Goal: Check status

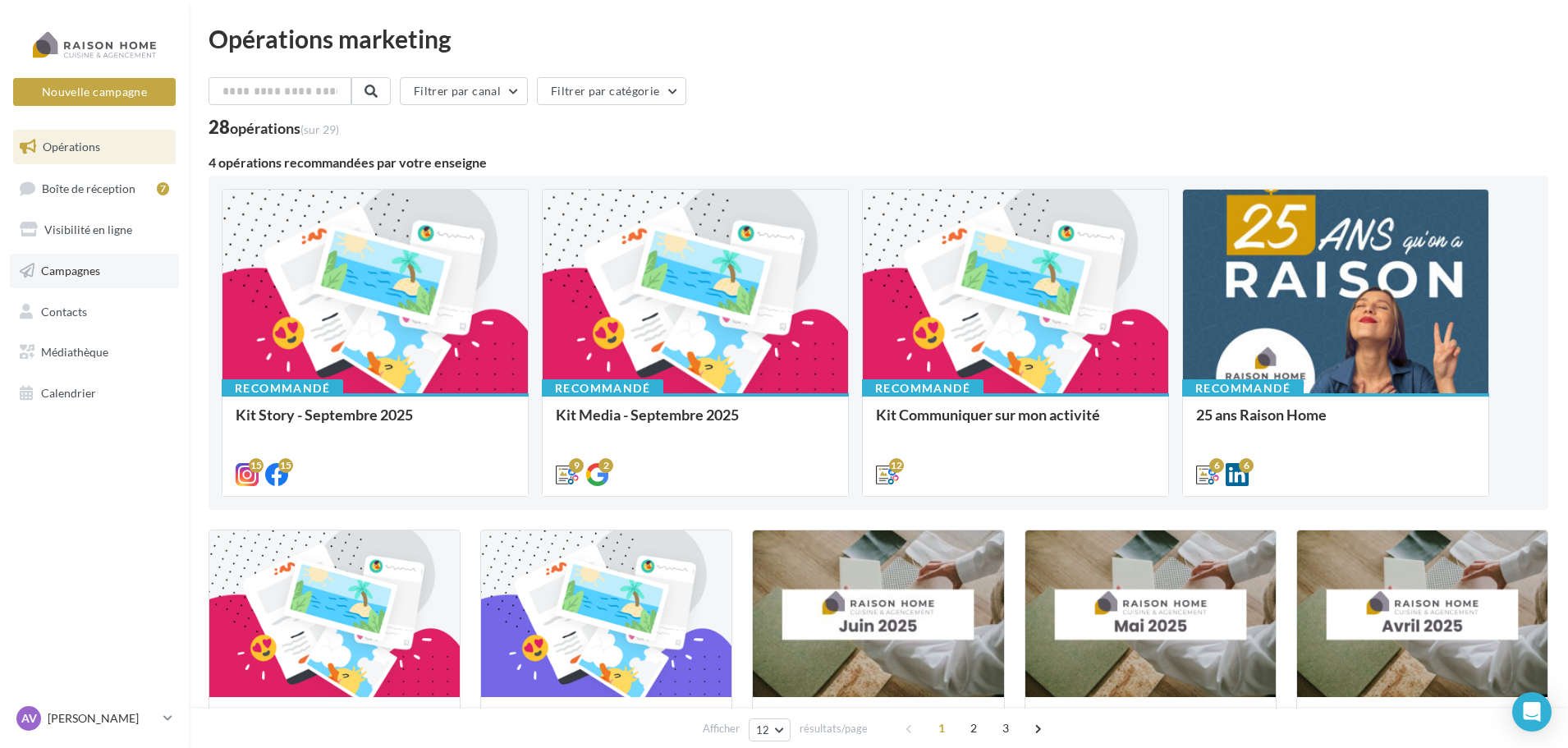
click at [90, 277] on link "Campagnes" at bounding box center [94, 271] width 169 height 35
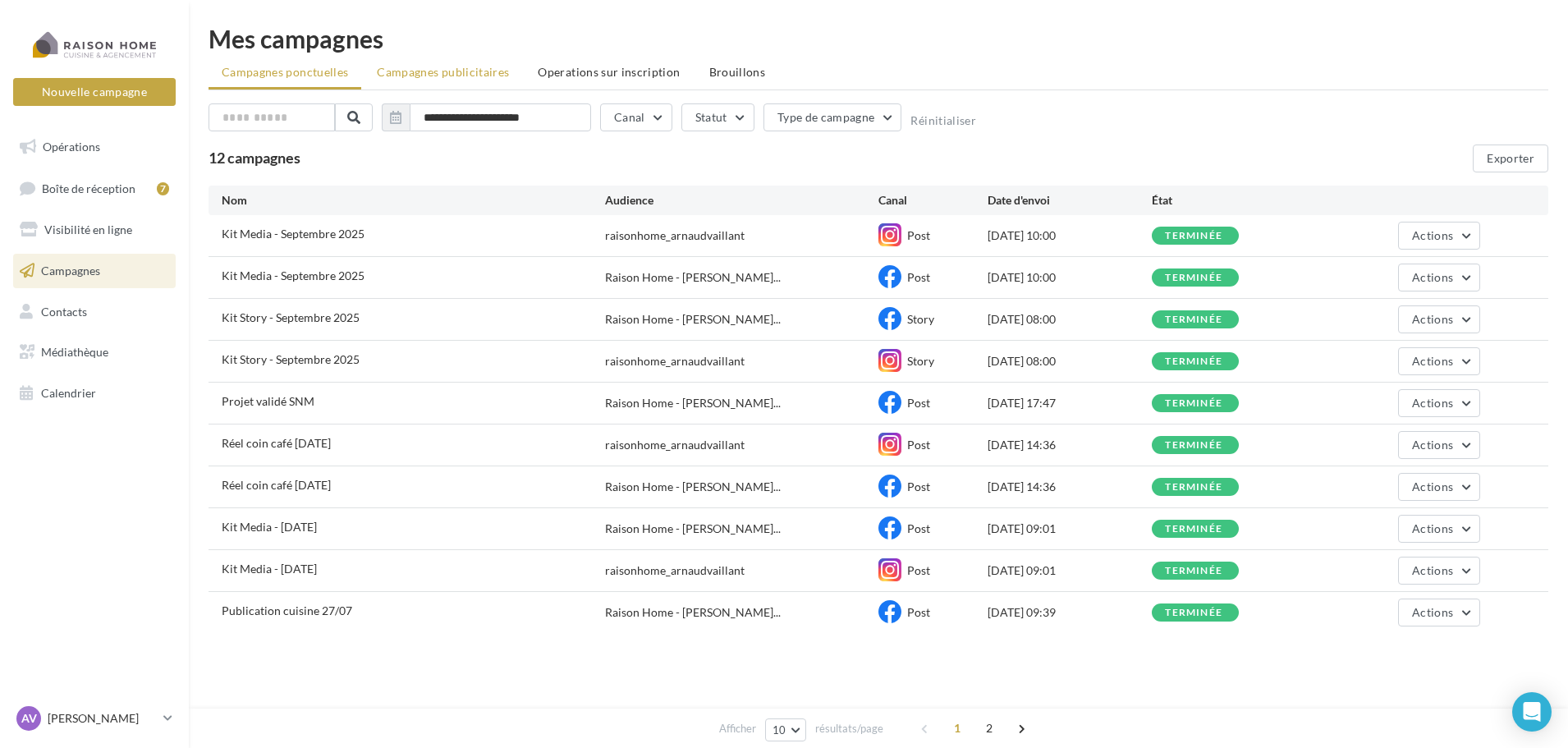
click at [479, 75] on span "Campagnes publicitaires" at bounding box center [443, 72] width 132 height 14
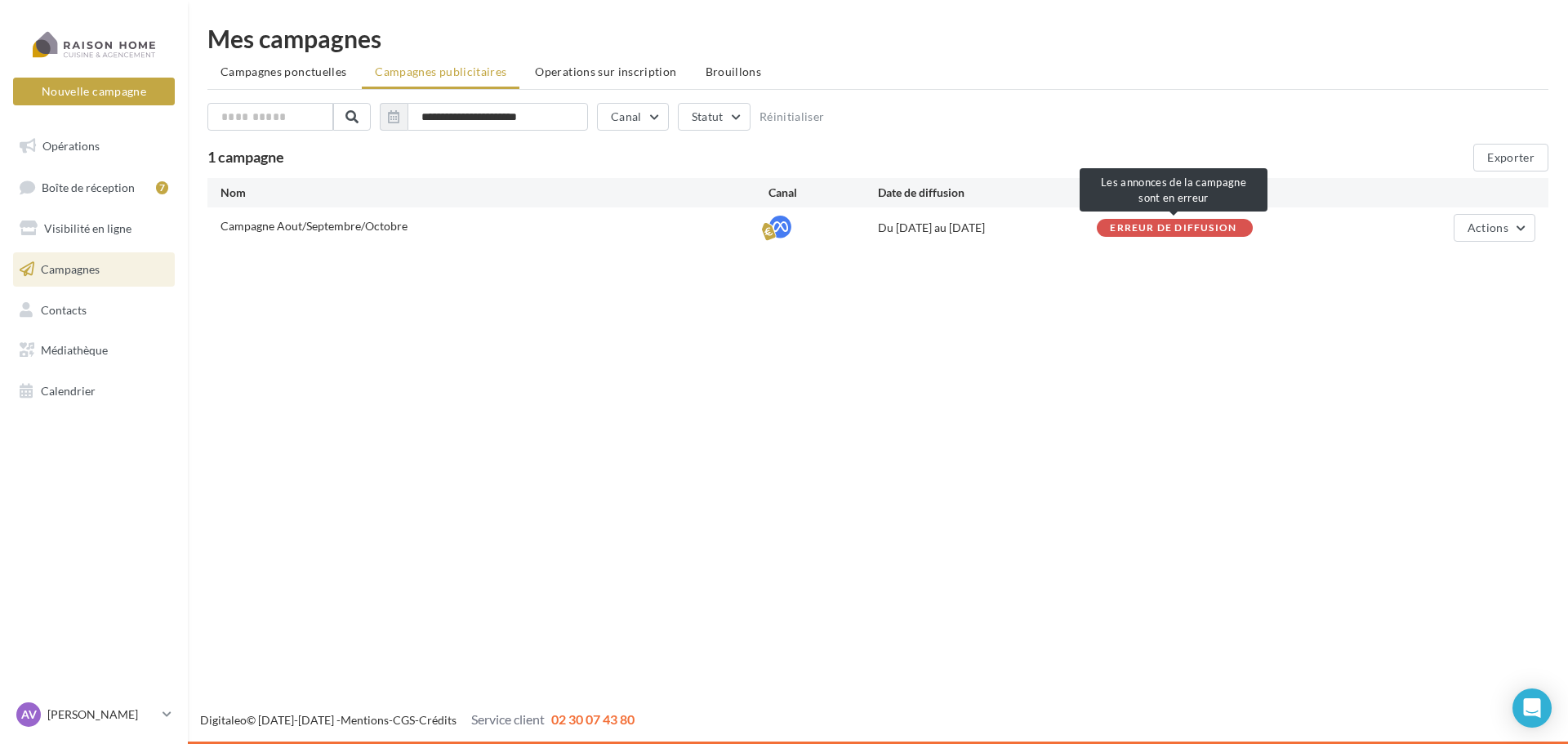
click at [1149, 232] on div "Erreur de diffusion" at bounding box center [1173, 228] width 127 height 11
click at [1193, 219] on div "Erreur de diffusion" at bounding box center [1175, 228] width 156 height 18
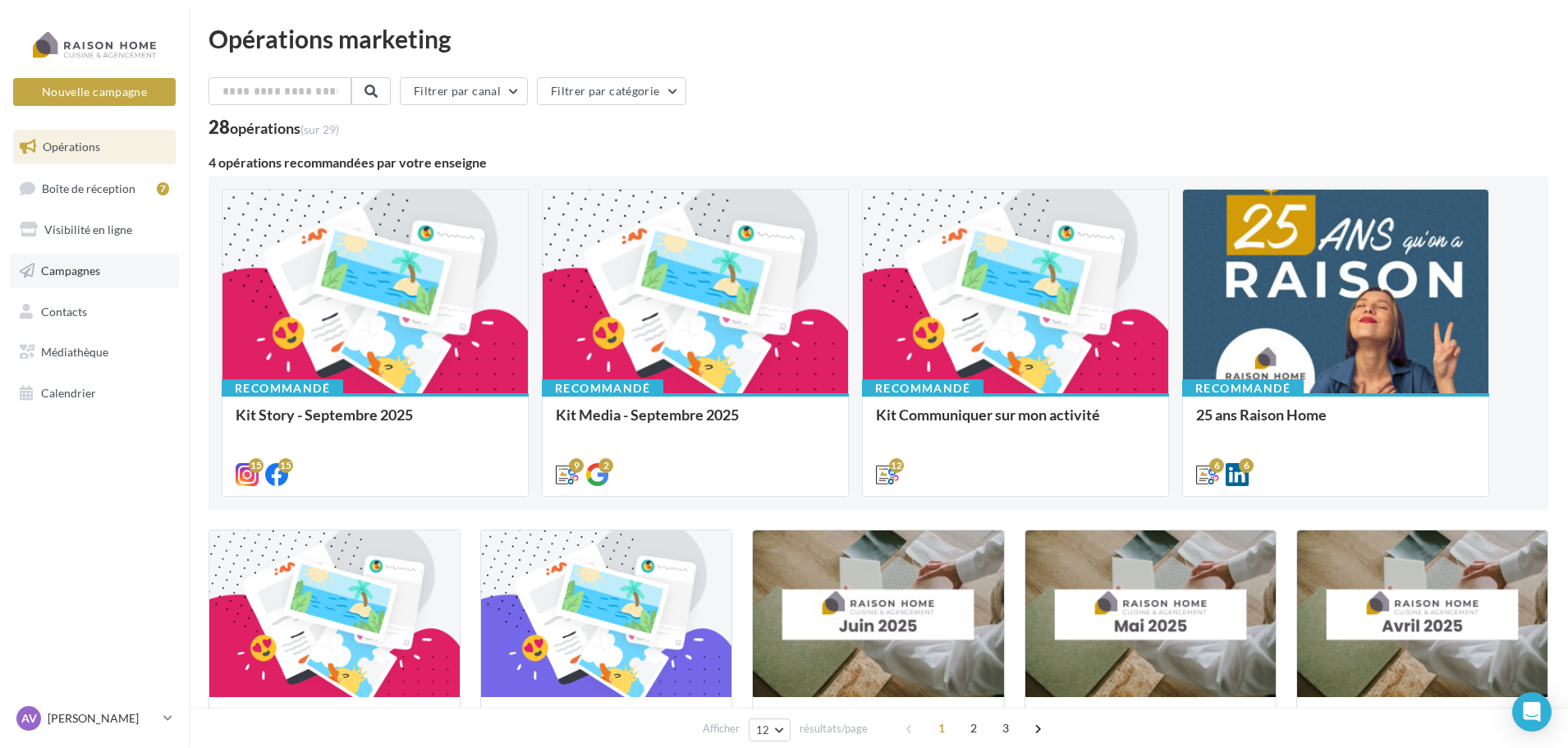
click at [103, 263] on link "Campagnes" at bounding box center [94, 271] width 169 height 35
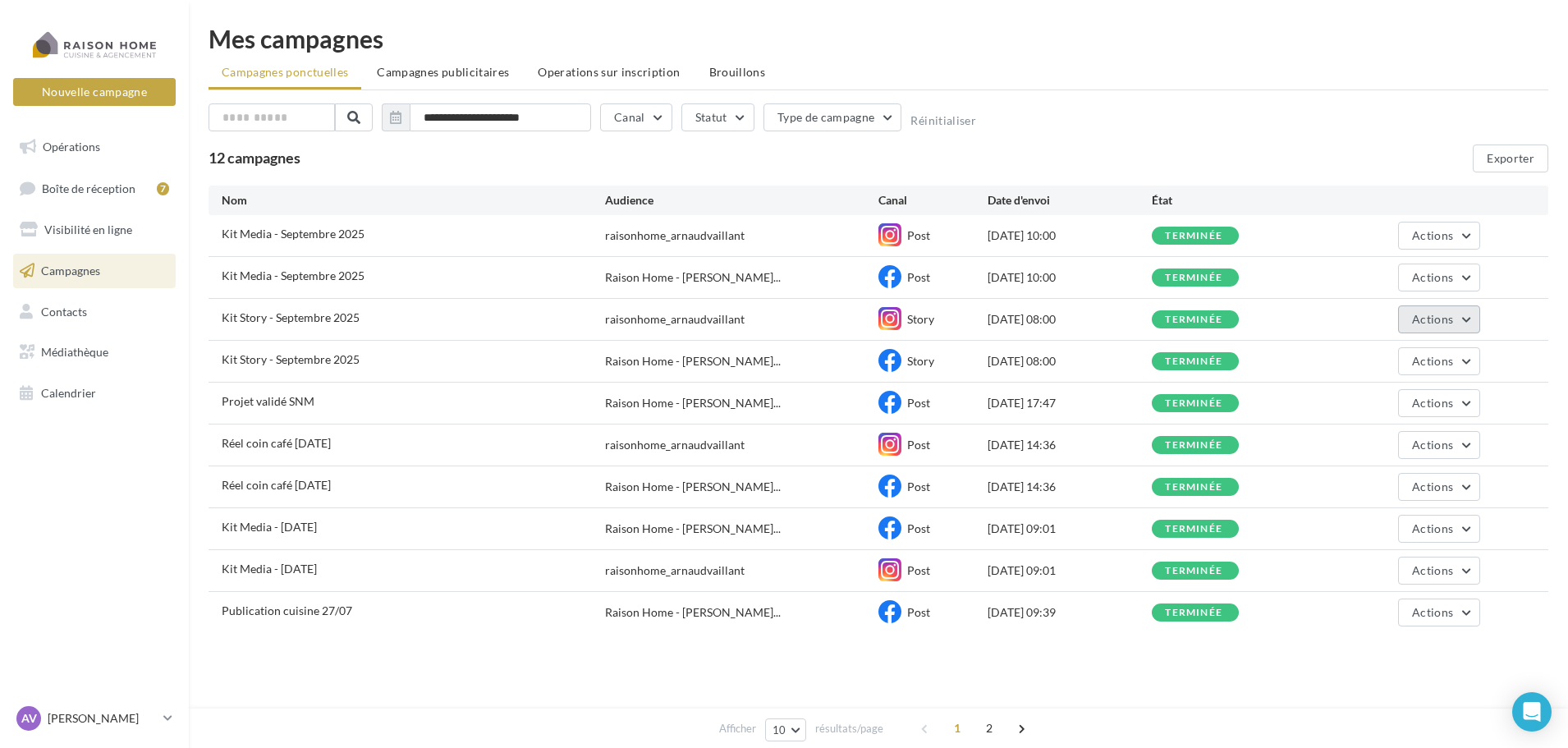
click at [1467, 327] on button "Actions" at bounding box center [1438, 319] width 82 height 28
click at [1463, 360] on button "Voir les résultats" at bounding box center [1398, 358] width 164 height 43
click at [1451, 351] on button "Actions" at bounding box center [1438, 360] width 82 height 28
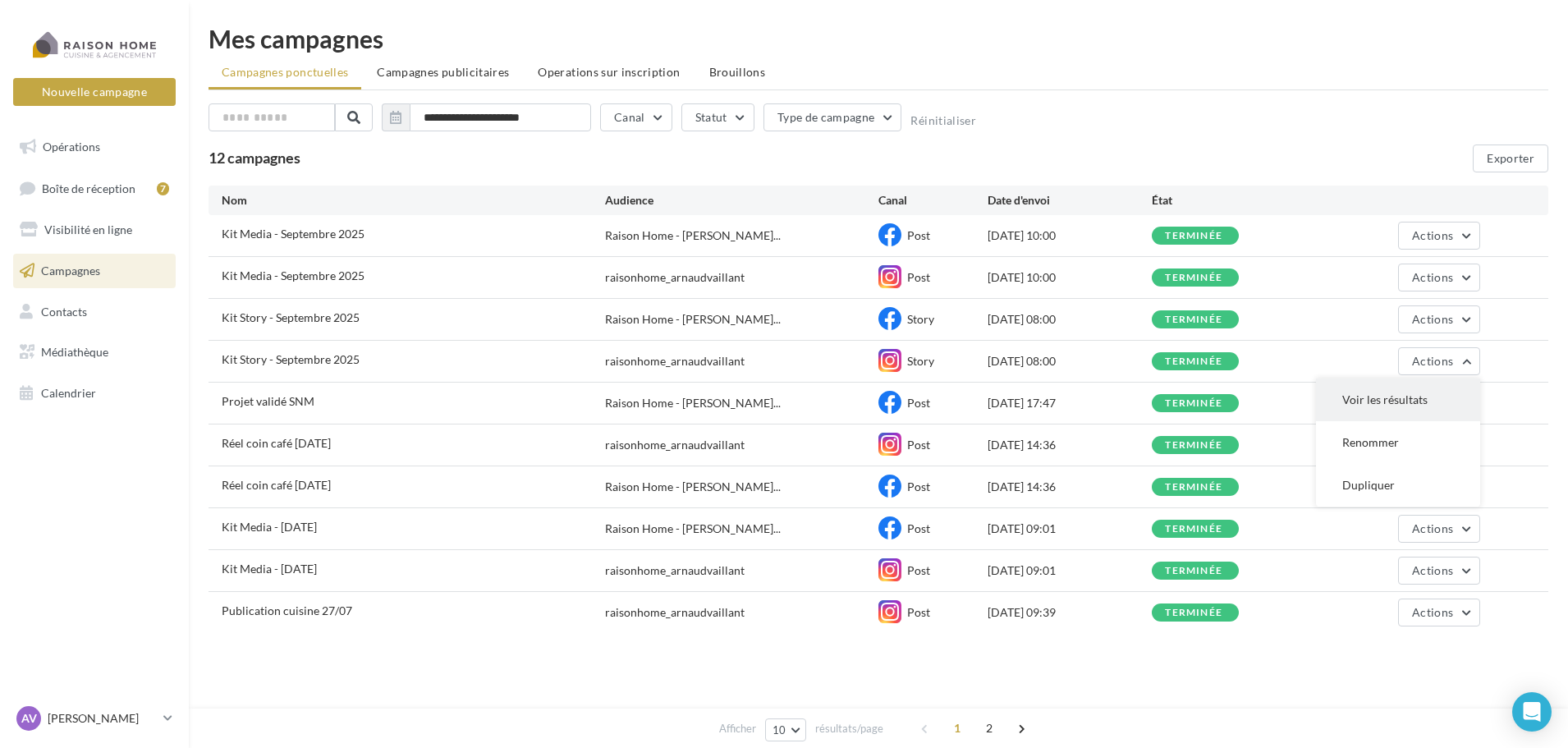
click at [1455, 411] on button "Voir les résultats" at bounding box center [1398, 400] width 164 height 43
click at [1467, 325] on button "Actions" at bounding box center [1438, 319] width 82 height 28
click at [1405, 366] on button "Voir les résultats" at bounding box center [1398, 358] width 164 height 43
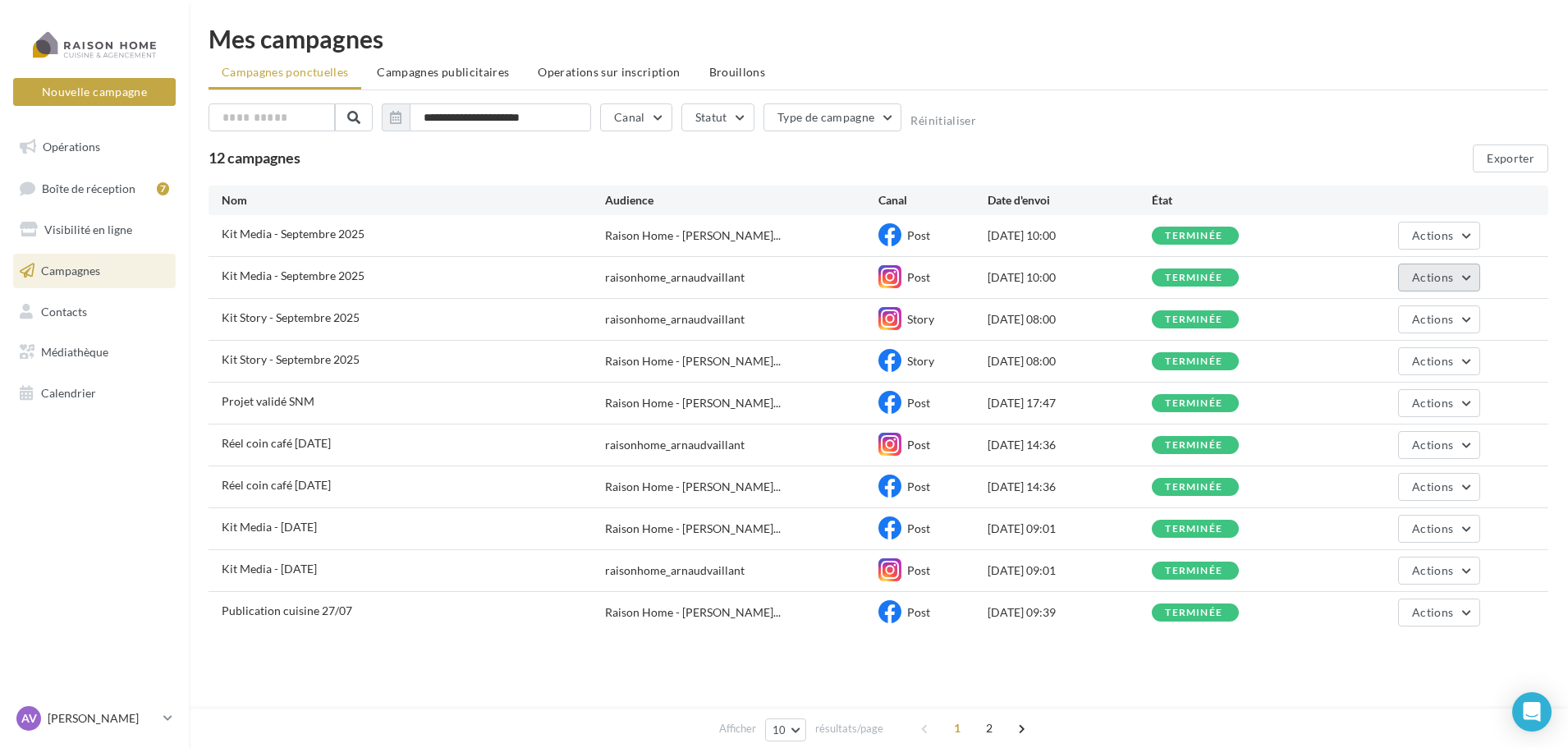
click at [1470, 282] on button "Actions" at bounding box center [1438, 277] width 82 height 28
click at [1453, 312] on button "Voir les résultats" at bounding box center [1398, 316] width 164 height 43
click at [1466, 224] on button "Actions" at bounding box center [1438, 235] width 82 height 28
click at [1422, 282] on button "Voir les résultats" at bounding box center [1398, 274] width 164 height 43
click at [1448, 271] on span "Actions" at bounding box center [1433, 276] width 41 height 14
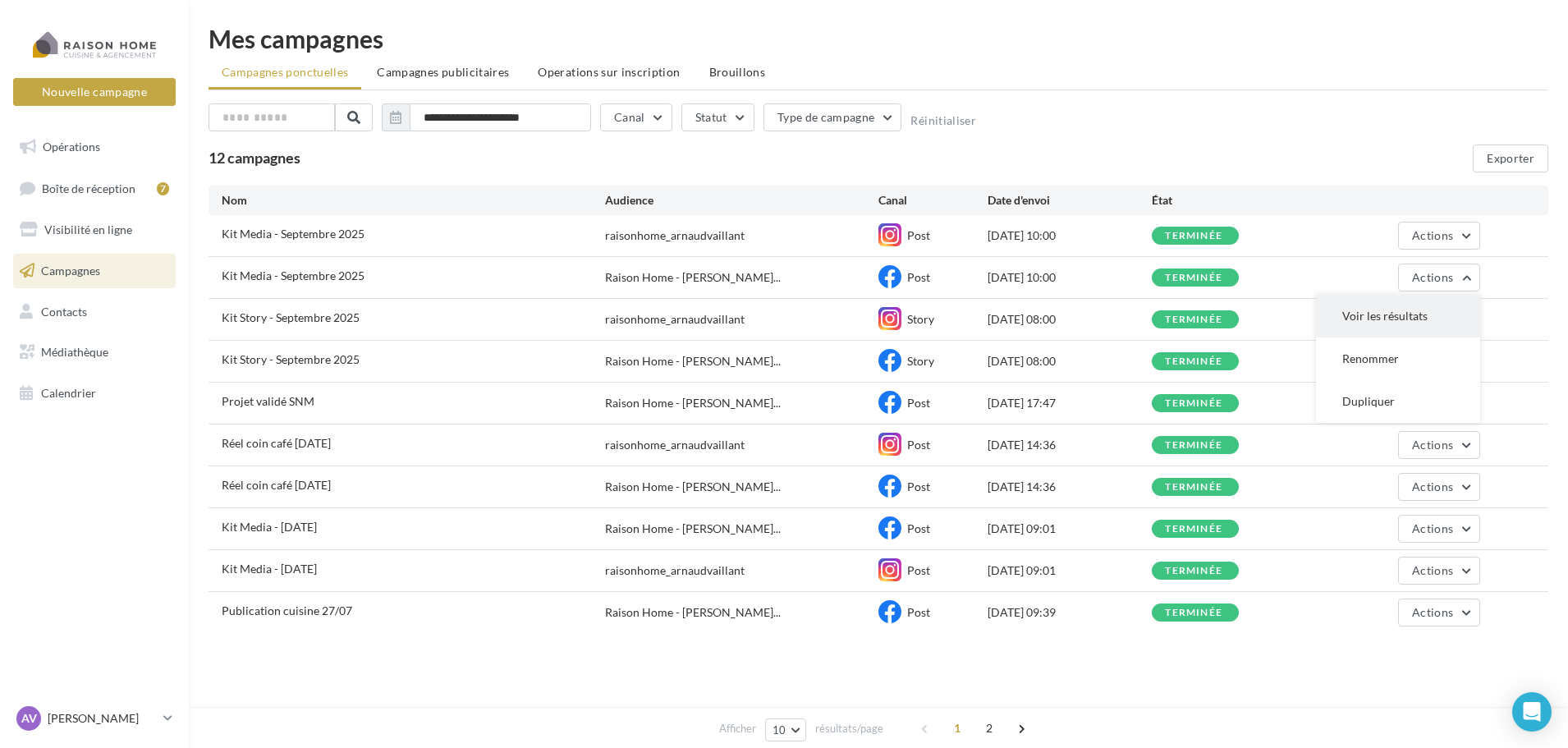
click at [1458, 313] on button "Voir les résultats" at bounding box center [1398, 316] width 164 height 43
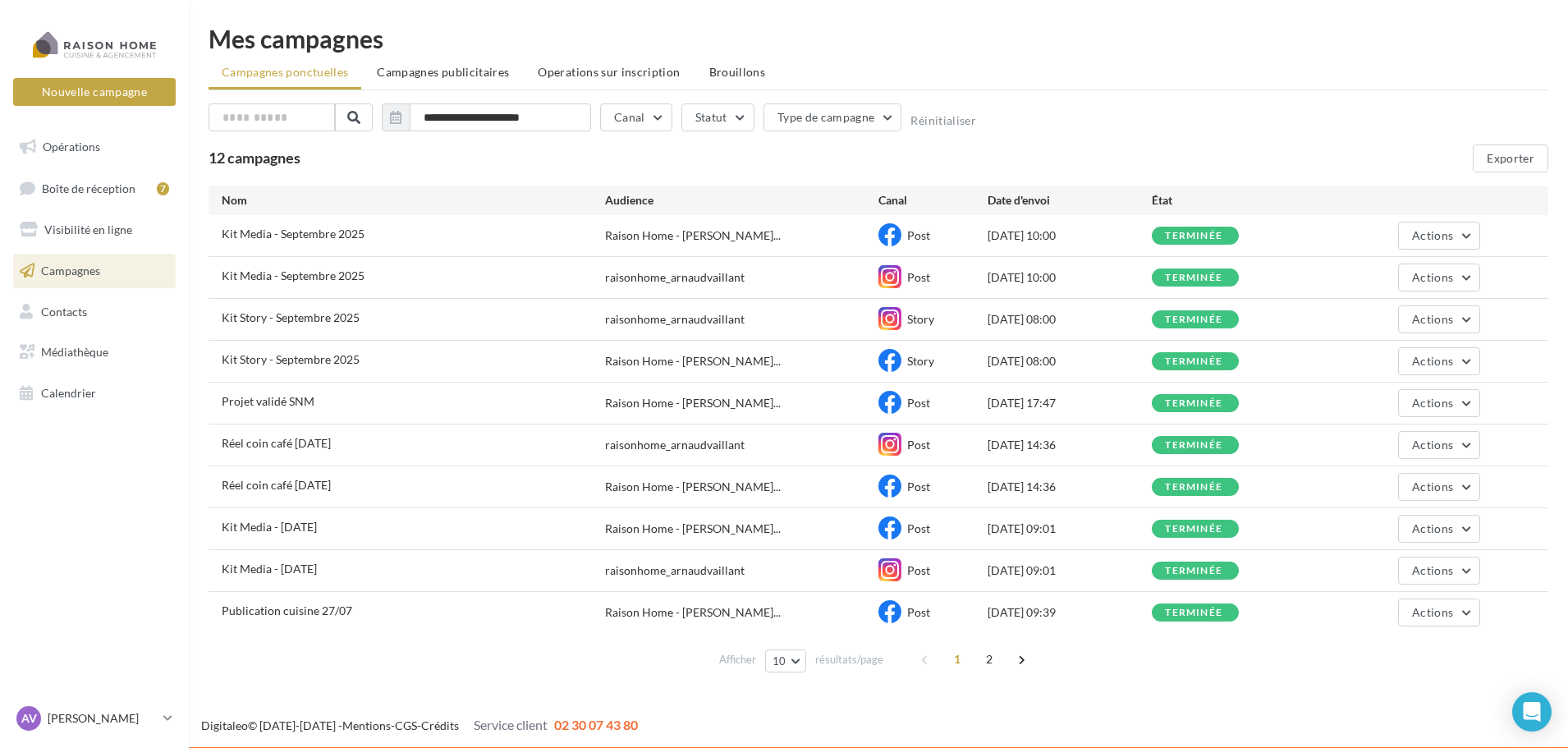
click at [99, 286] on link "Campagnes" at bounding box center [94, 271] width 169 height 35
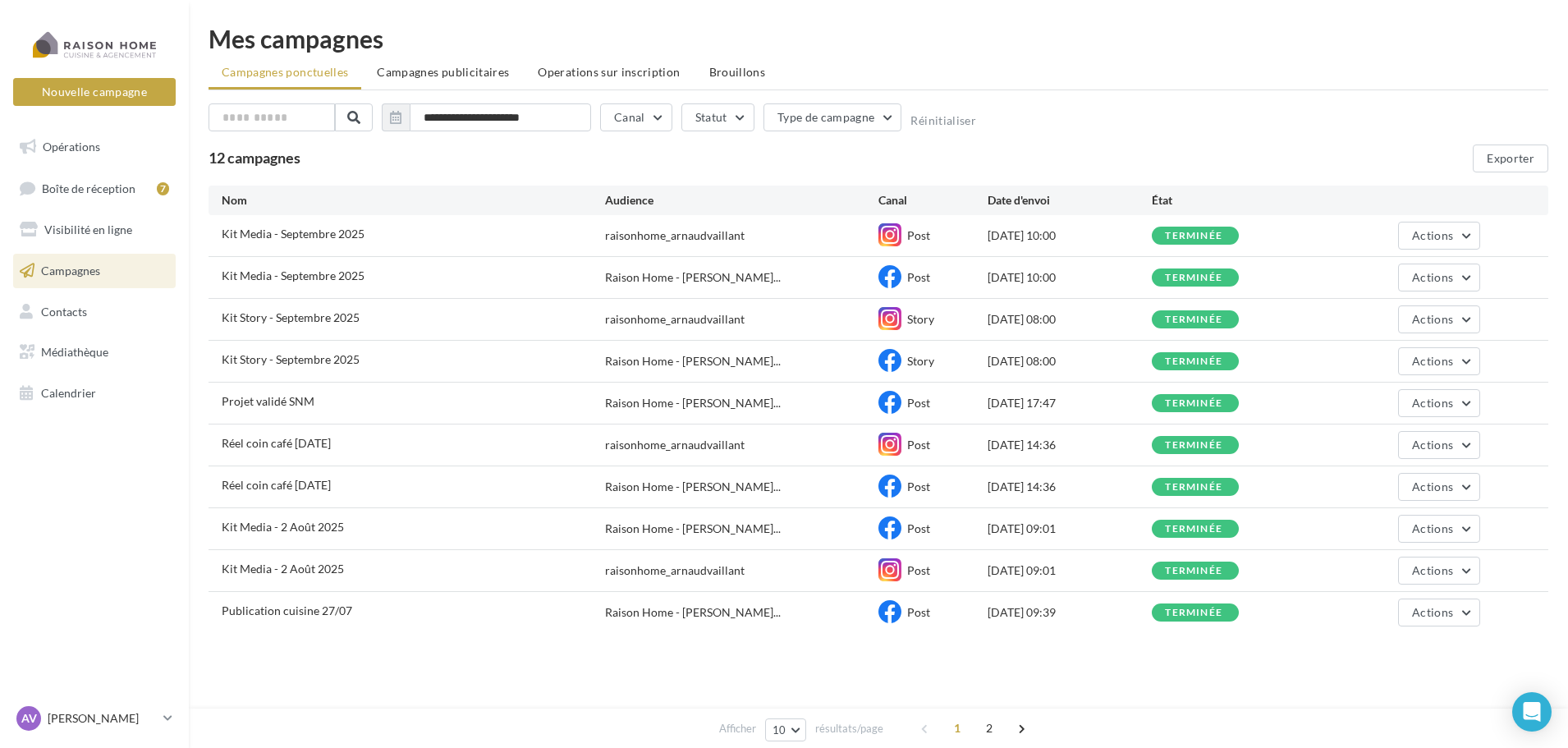
click at [406, 676] on div "Afficher 10 10 25 50 100 résultats/page 1 2" at bounding box center [879, 659] width 1340 height 40
click at [485, 72] on span "Campagnes publicitaires" at bounding box center [443, 72] width 132 height 14
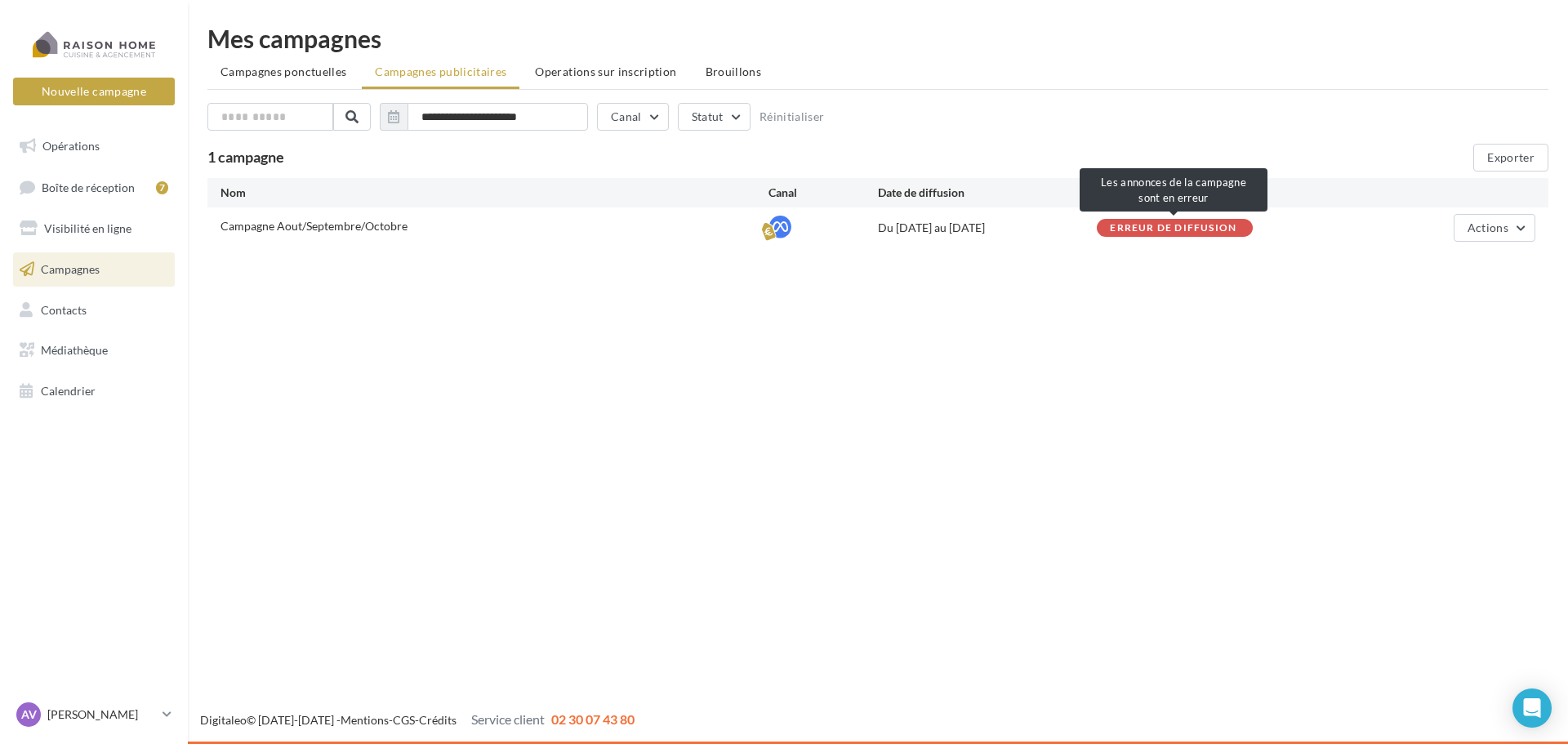
click at [1146, 230] on div "Erreur de diffusion" at bounding box center [1173, 228] width 127 height 11
click at [1480, 225] on span "Actions" at bounding box center [1487, 227] width 40 height 13
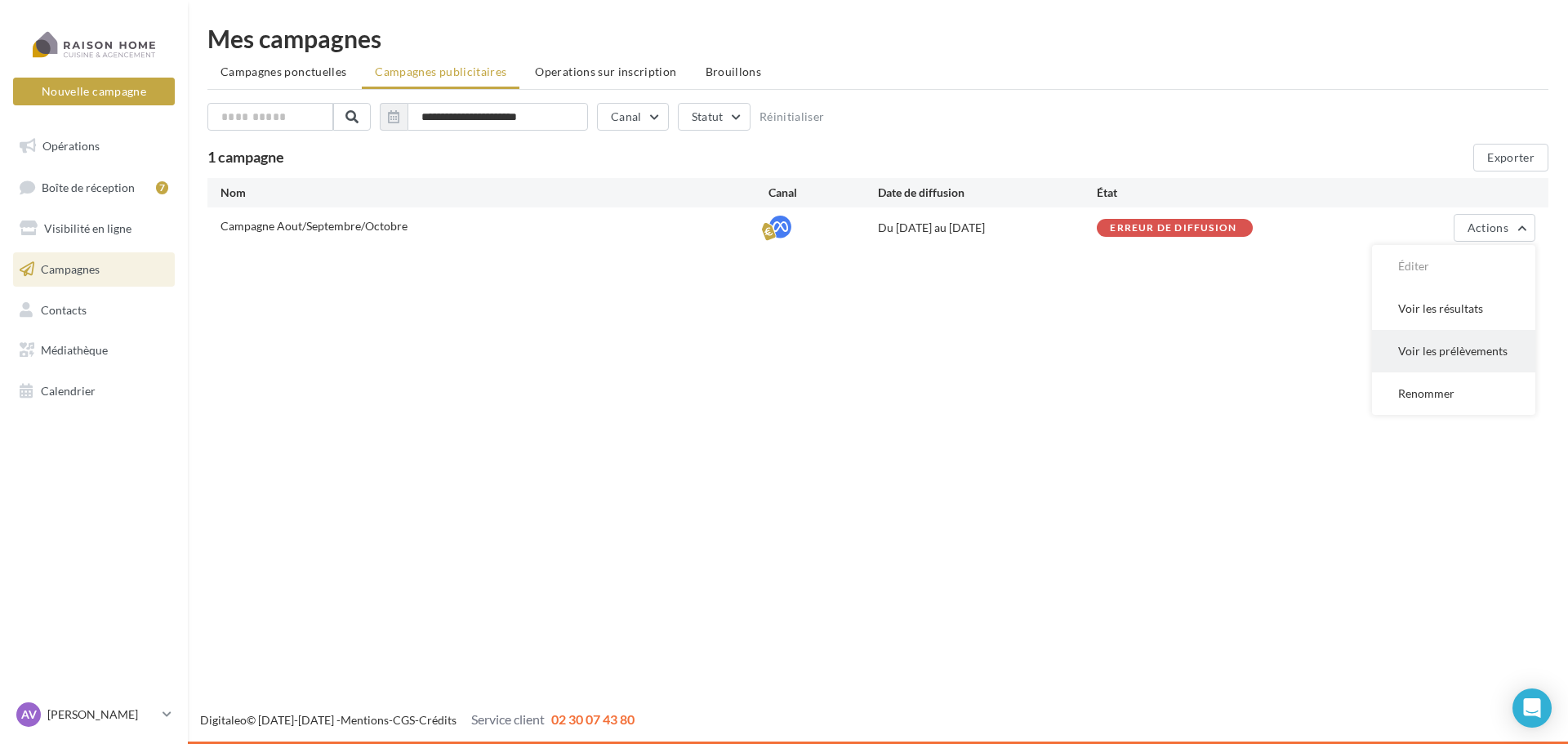
click at [1455, 364] on button "Voir les prélèvements" at bounding box center [1454, 351] width 163 height 42
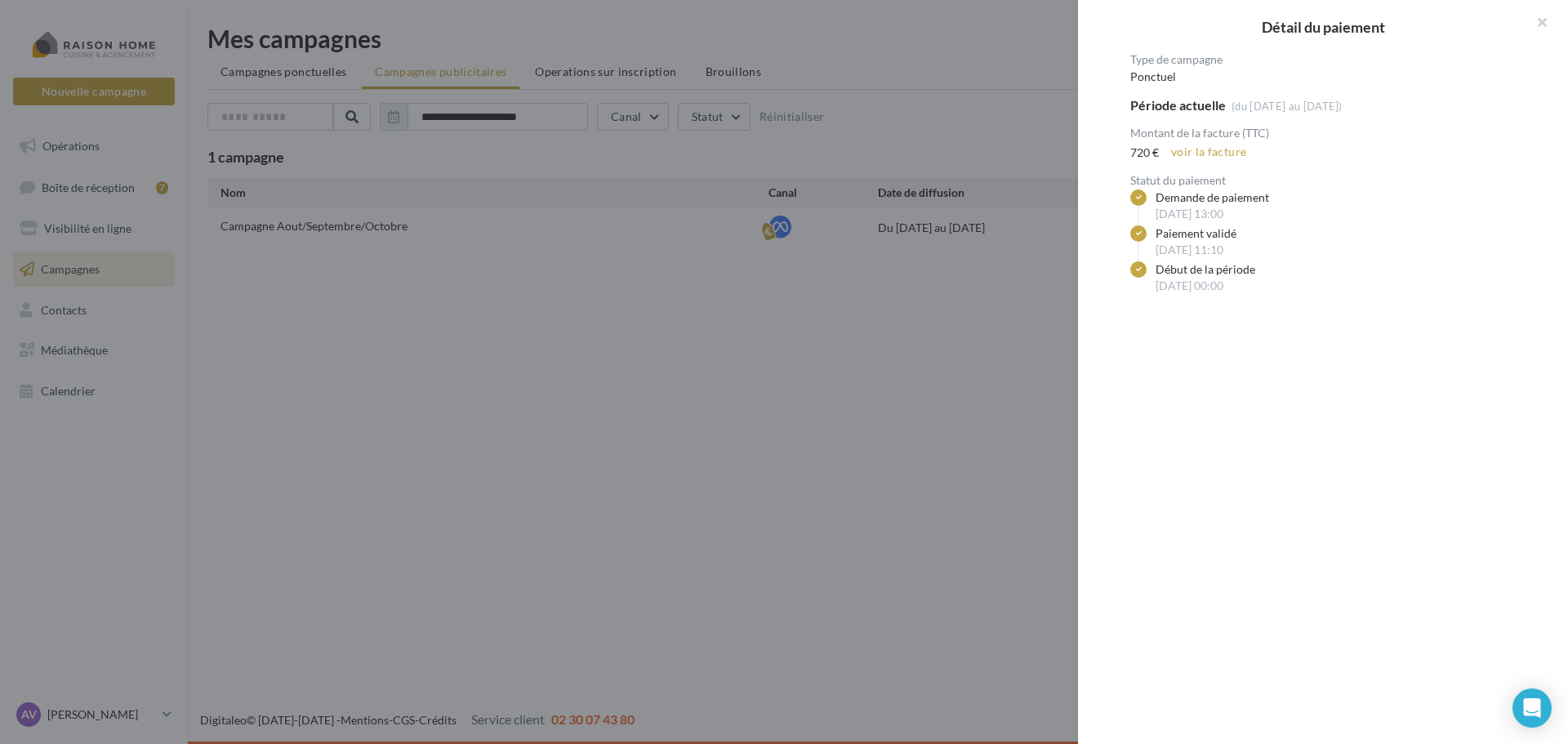
click at [1037, 319] on div at bounding box center [784, 372] width 1568 height 744
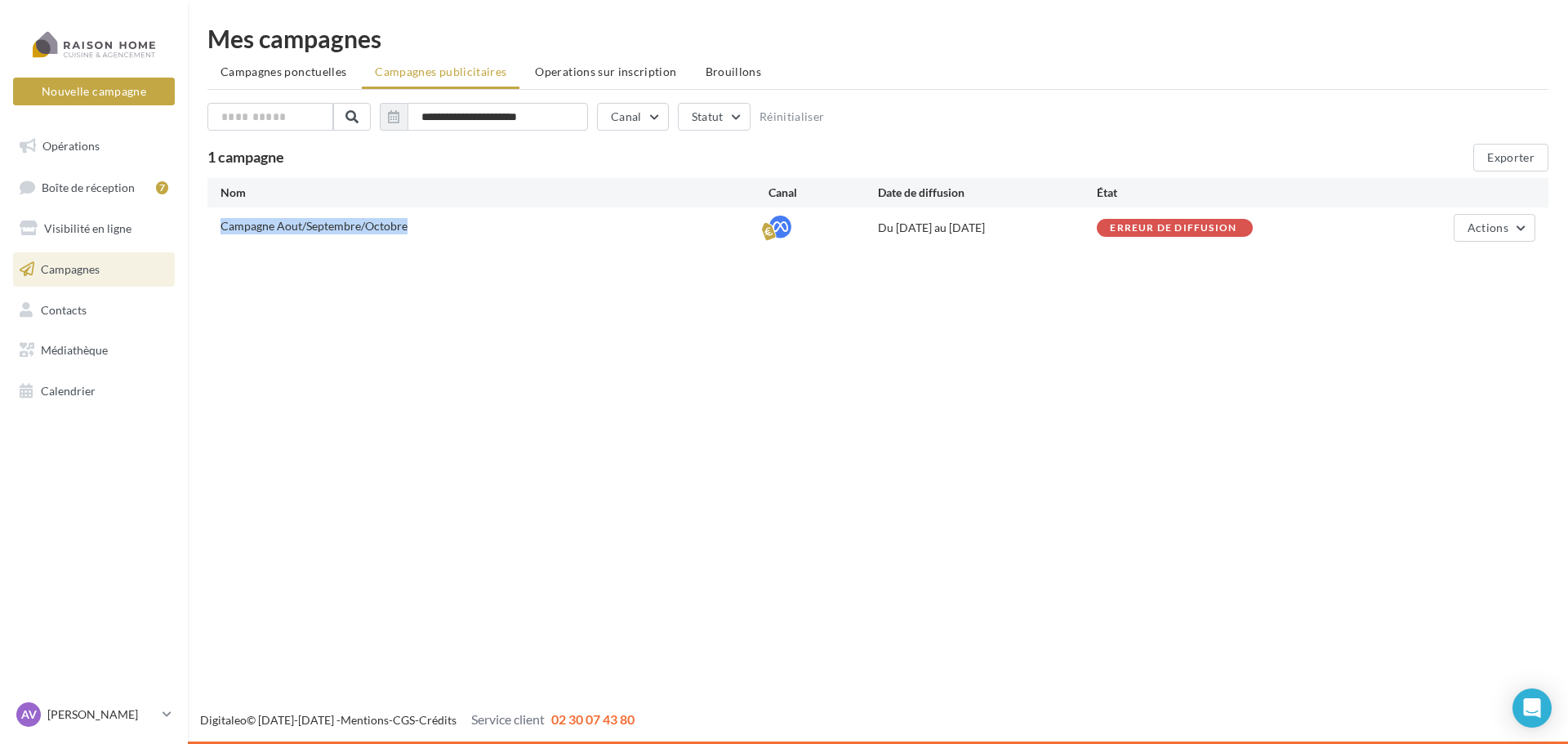
drag, startPoint x: 221, startPoint y: 229, endPoint x: 377, endPoint y: 225, distance: 156.1
click at [370, 232] on span "Campagne Aout/Septembre/Octobre" at bounding box center [313, 226] width 187 height 13
click at [412, 226] on div "Campagne Aout/Septembre/Octobre" at bounding box center [494, 228] width 548 height 20
drag, startPoint x: 615, startPoint y: 308, endPoint x: 588, endPoint y: 297, distance: 29.2
click at [588, 297] on div "Nouvelle campagne Nouvelle campagne Opérations Boîte de réception 7 Visibilité …" at bounding box center [784, 372] width 1568 height 744
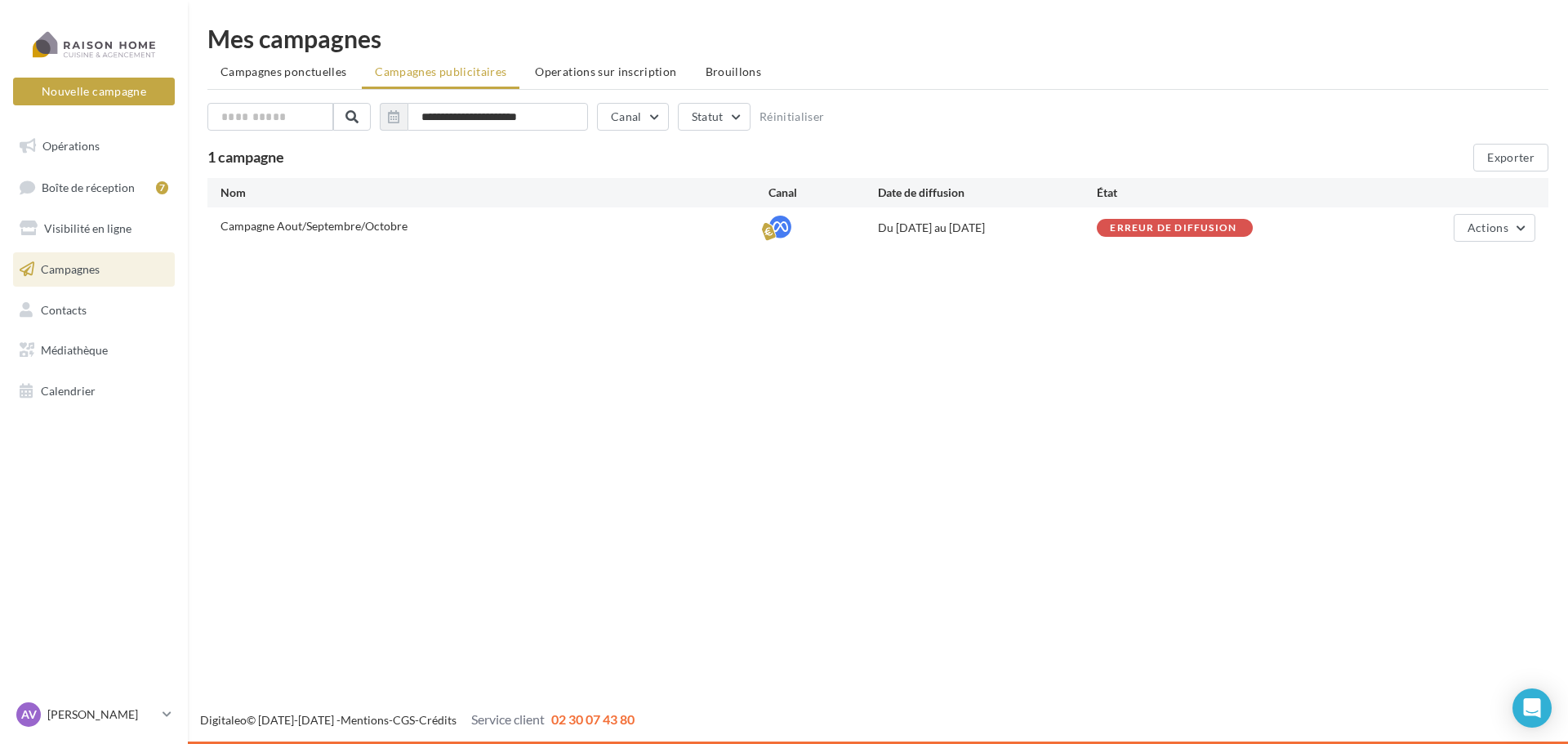
drag, startPoint x: 214, startPoint y: 219, endPoint x: 436, endPoint y: 198, distance: 223.0
click at [436, 198] on div "Nom Canal Date de diffusion État Campagne Aout/Septembre/Octobre Du [DATE] au […" at bounding box center [878, 212] width 1340 height 70
click at [558, 317] on div "Nouvelle campagne Nouvelle campagne Opérations Boîte de réception 7 Visibilité …" at bounding box center [784, 372] width 1568 height 744
drag, startPoint x: 1083, startPoint y: 234, endPoint x: 1293, endPoint y: 239, distance: 210.1
click at [1293, 239] on div "Campagne Aout/Septembre/Octobre Du [DATE] au [DATE] Erreur de diffusion Actions" at bounding box center [878, 228] width 1340 height 40
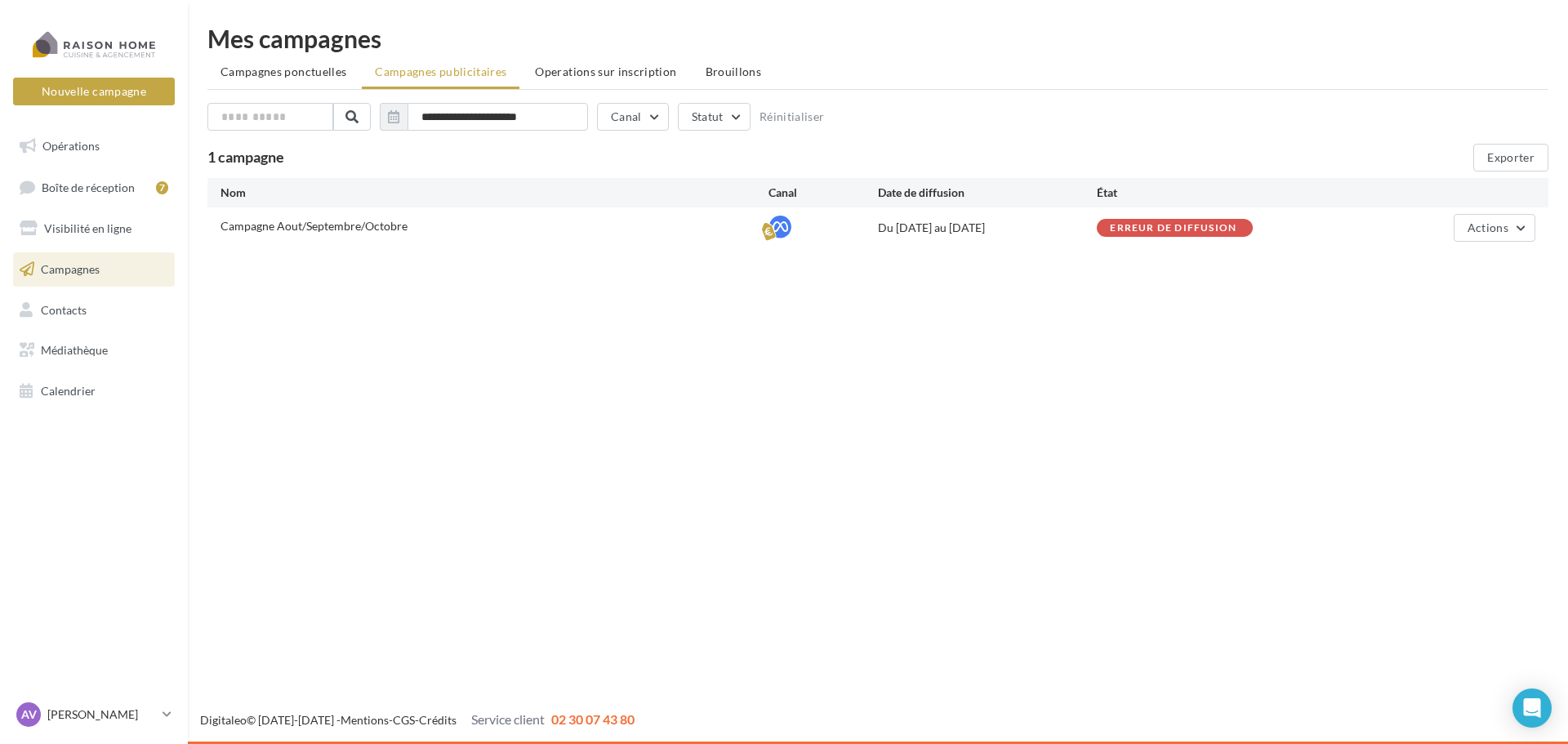
click at [1289, 237] on div "Campagne Aout/Septembre/Octobre Du [DATE] au [DATE] Erreur de diffusion Actions" at bounding box center [878, 228] width 1340 height 40
drag, startPoint x: 1283, startPoint y: 236, endPoint x: 1108, endPoint y: 233, distance: 175.0
click at [1108, 233] on div "Erreur de diffusion" at bounding box center [1207, 228] width 219 height 18
click at [1112, 294] on div "Nouvelle campagne Nouvelle campagne Opérations Boîte de réception 7 Visibilité …" at bounding box center [784, 372] width 1568 height 744
click at [719, 312] on div "Nouvelle campagne Nouvelle campagne Opérations Boîte de réception 7 Visibilité …" at bounding box center [784, 372] width 1568 height 744
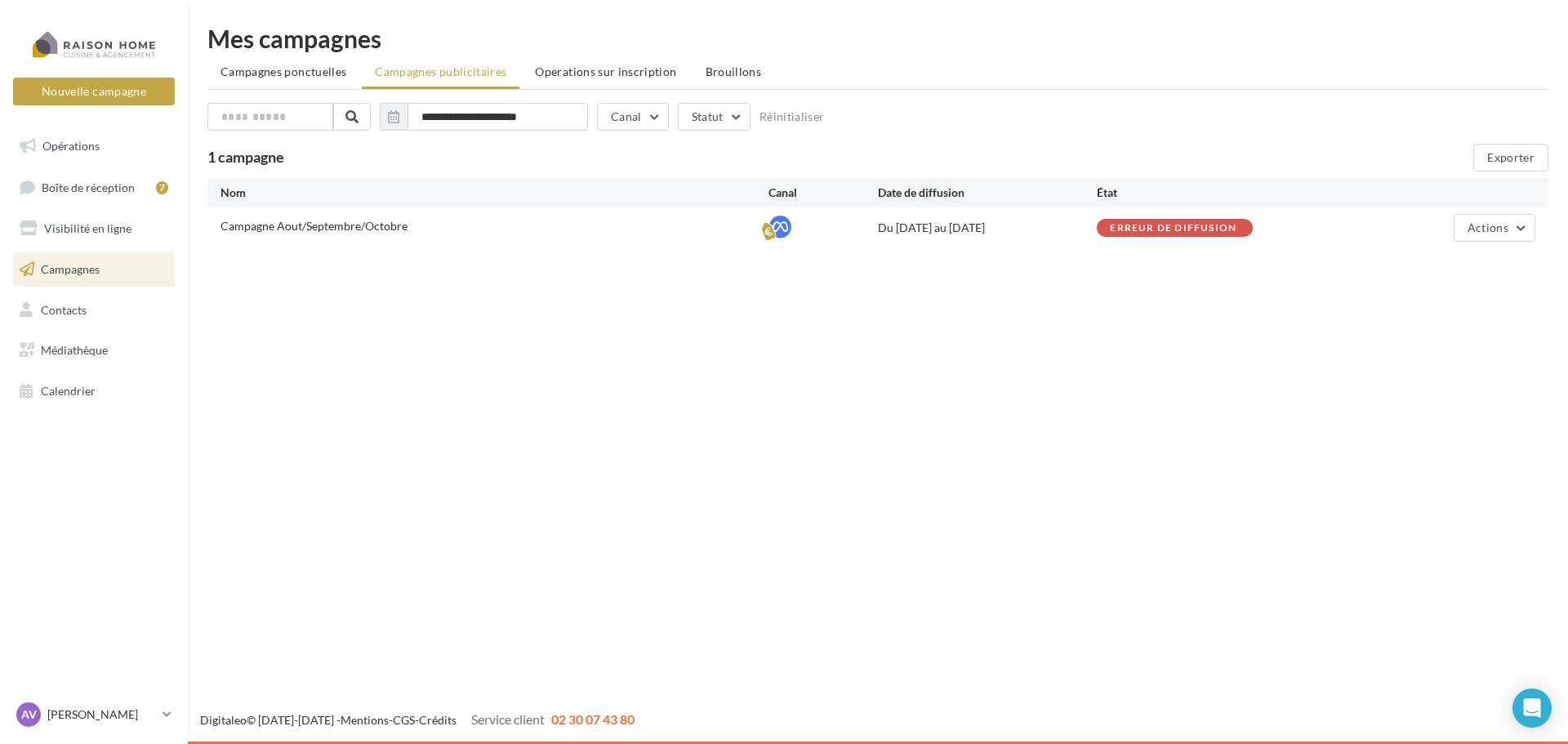
drag, startPoint x: 1124, startPoint y: 228, endPoint x: 1221, endPoint y: 241, distance: 97.9
click at [1221, 241] on div "Campagne Aout/Septembre/Octobre Du [DATE] au [DATE] Erreur de diffusion Actions" at bounding box center [878, 228] width 1340 height 40
click at [1237, 281] on div "Nouvelle campagne Nouvelle campagne Opérations Boîte de réception 7 Visibilité …" at bounding box center [784, 372] width 1568 height 744
